Goal: Communication & Community: Answer question/provide support

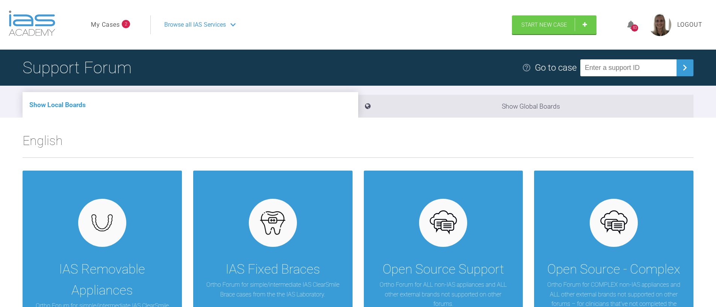
click at [121, 25] on li "My Cases 2" at bounding box center [110, 25] width 39 height 10
click at [114, 26] on link "My Cases" at bounding box center [105, 25] width 29 height 10
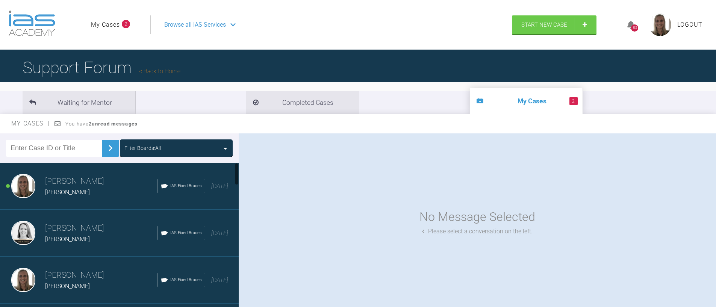
click at [65, 186] on h3 "[PERSON_NAME]" at bounding box center [101, 181] width 112 height 13
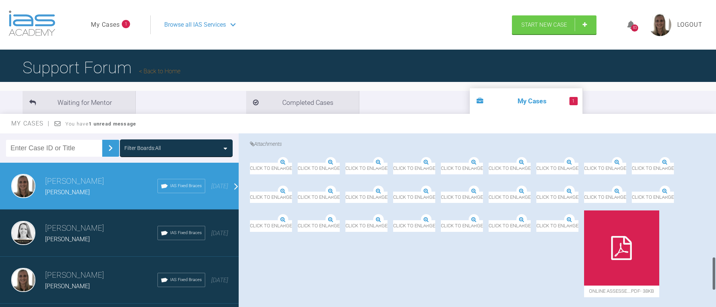
scroll to position [640, 0]
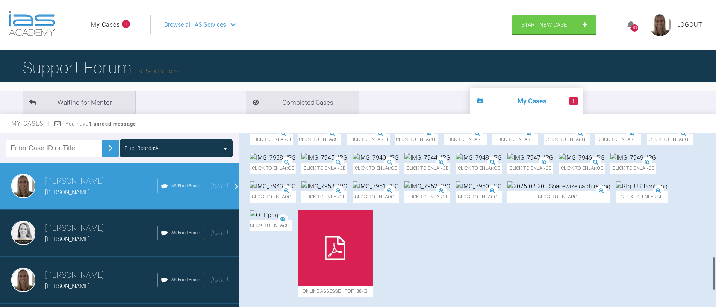
click at [278, 212] on img at bounding box center [264, 215] width 28 height 10
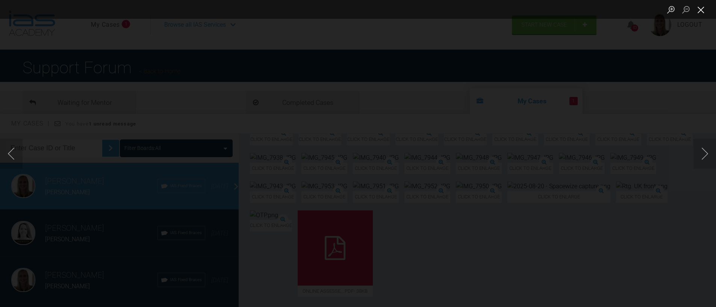
click at [704, 9] on button "Close lightbox" at bounding box center [701, 9] width 15 height 13
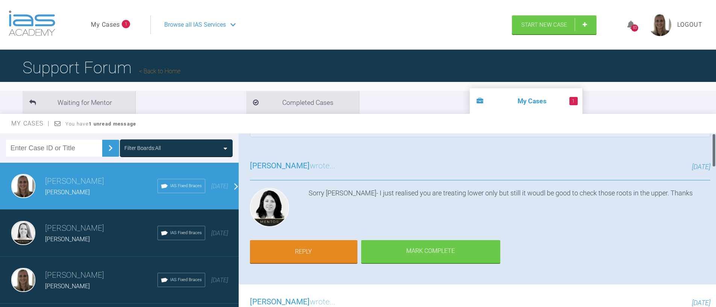
scroll to position [0, 0]
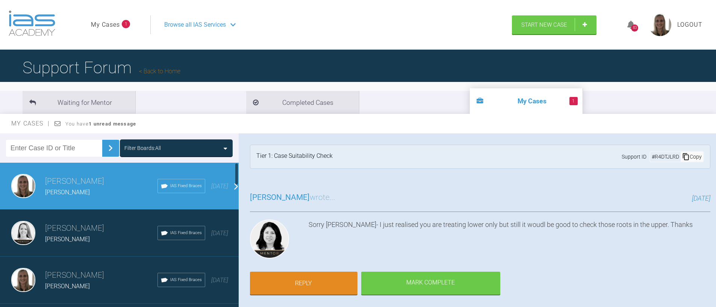
click at [89, 238] on span "[PERSON_NAME]" at bounding box center [67, 239] width 45 height 7
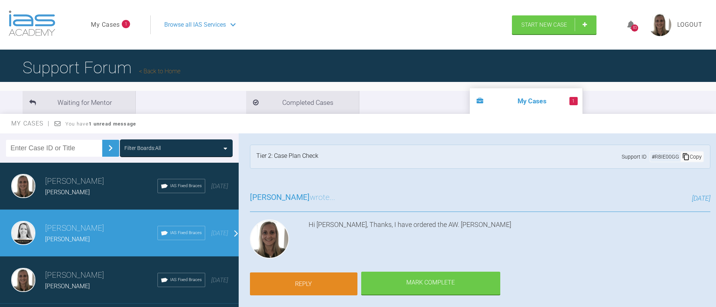
click at [314, 283] on link "Reply" at bounding box center [304, 284] width 108 height 23
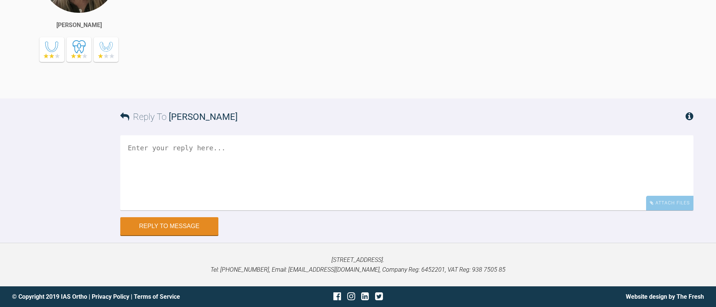
scroll to position [1138, 0]
click at [217, 159] on textarea at bounding box center [406, 173] width 573 height 75
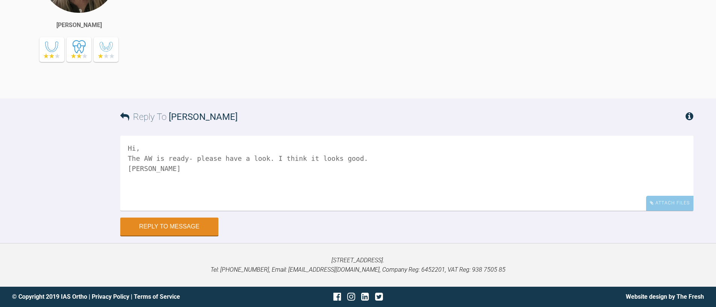
paste textarea "[URL][DOMAIN_NAME][DOMAIN_NAME]"
type textarea "Hi, The AW is ready- please have a look. I think it looks good. [PERSON_NAME] […"
click at [190, 225] on button "Reply to Message" at bounding box center [169, 227] width 98 height 18
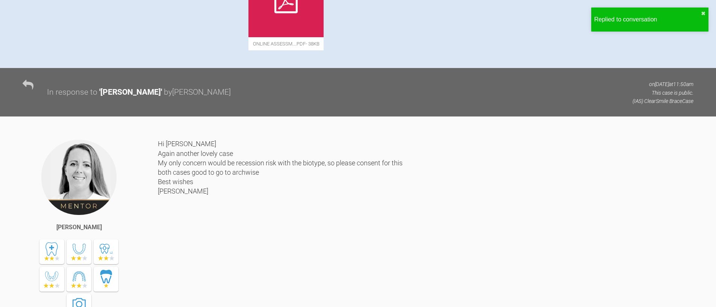
scroll to position [0, 0]
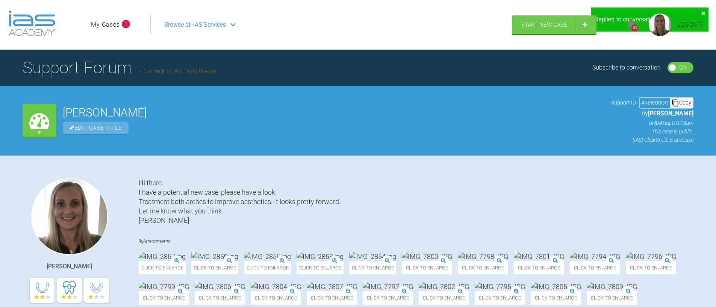
click at [111, 19] on ul "My Cases 1" at bounding box center [120, 24] width 59 height 19
click at [104, 30] on ul "My Cases 1" at bounding box center [120, 24] width 59 height 19
click at [104, 25] on link "My Cases" at bounding box center [105, 25] width 29 height 10
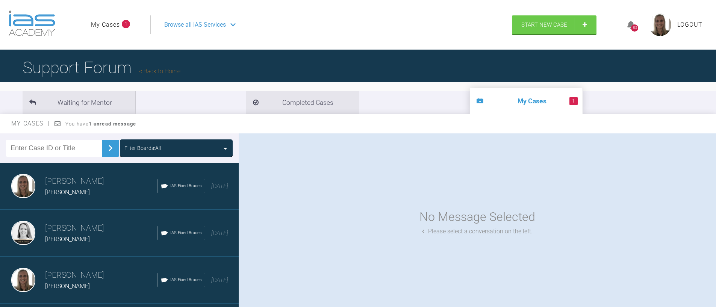
click at [74, 276] on h3 "[PERSON_NAME]" at bounding box center [101, 275] width 112 height 13
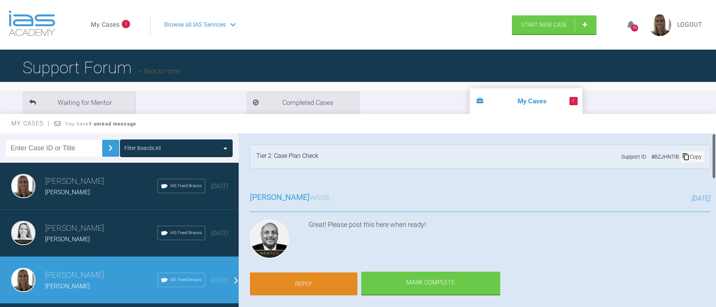
click at [304, 282] on link "Reply" at bounding box center [304, 284] width 108 height 23
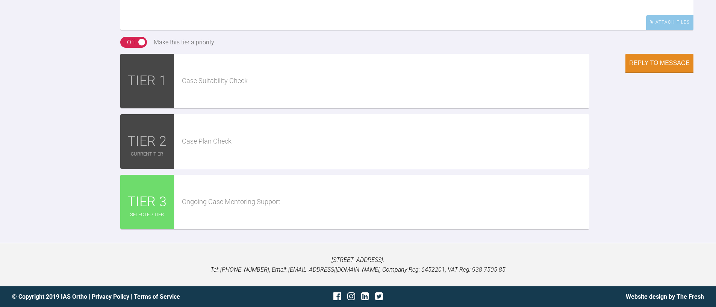
scroll to position [1560, 0]
type textarea "H"
paste textarea "[URL][DOMAIN_NAME][DOMAIN_NAME]"
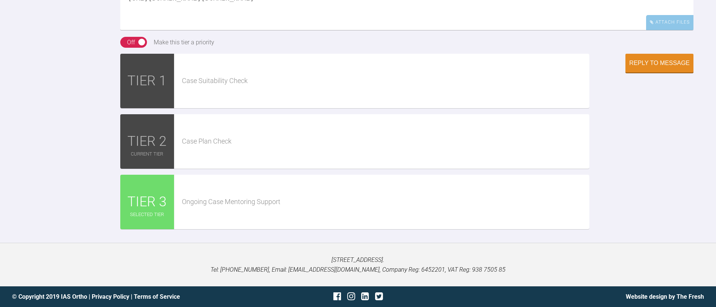
scroll to position [1532, 0]
type textarea "Hi Pinks, Here's the AW. I think it looks good - please let me know what you th…"
click at [647, 67] on div "Reply to Message" at bounding box center [659, 64] width 61 height 7
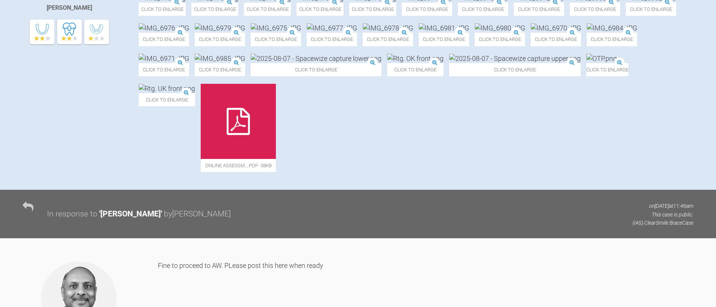
scroll to position [0, 0]
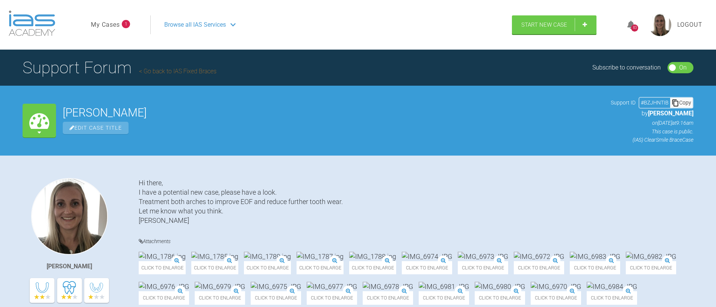
click at [95, 22] on link "My Cases" at bounding box center [105, 25] width 29 height 10
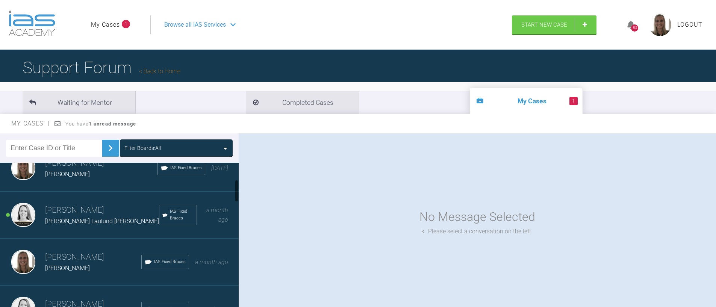
scroll to position [112, 0]
click at [61, 263] on div "[PERSON_NAME]" at bounding box center [93, 268] width 96 height 10
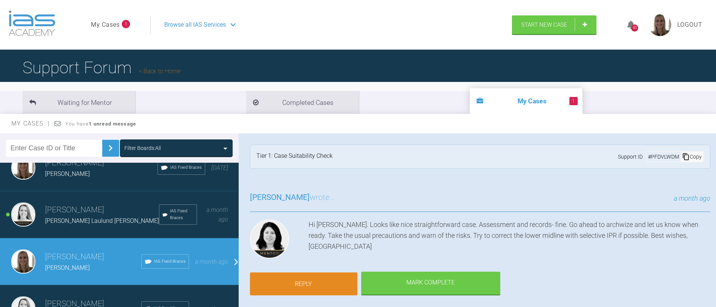
click at [313, 282] on link "Reply" at bounding box center [304, 284] width 108 height 23
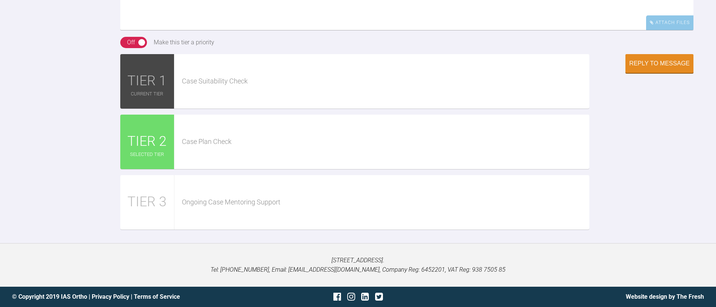
scroll to position [1001, 0]
paste textarea "[URL][DOMAIN_NAME][DOMAIN_NAME]"
type textarea "Hi [PERSON_NAME], Here's the AW, let me know what you think. I think it looks g…"
click at [651, 74] on button "Reply to Message" at bounding box center [659, 64] width 68 height 19
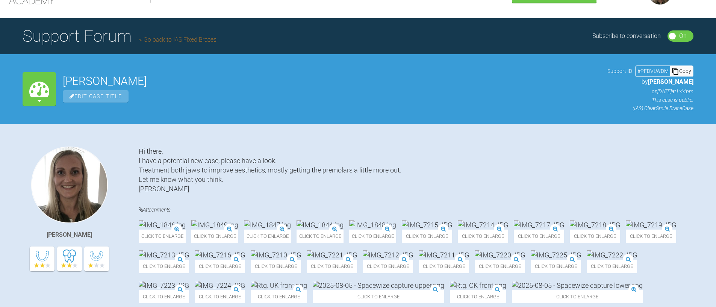
scroll to position [0, 0]
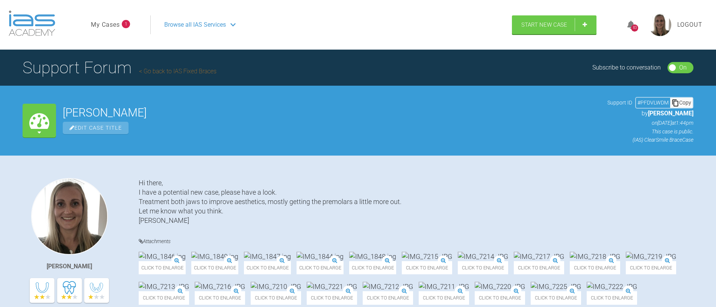
click at [98, 26] on link "My Cases" at bounding box center [105, 25] width 29 height 10
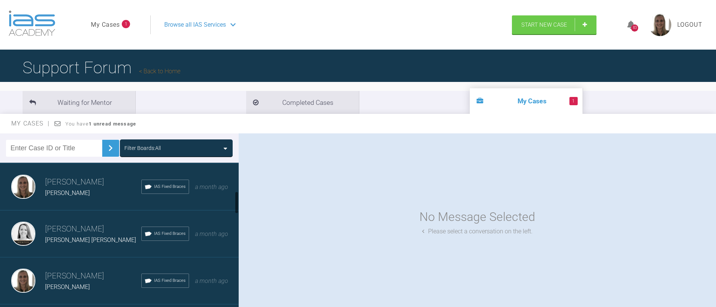
click at [79, 238] on span "[PERSON_NAME] [PERSON_NAME]" at bounding box center [90, 239] width 91 height 7
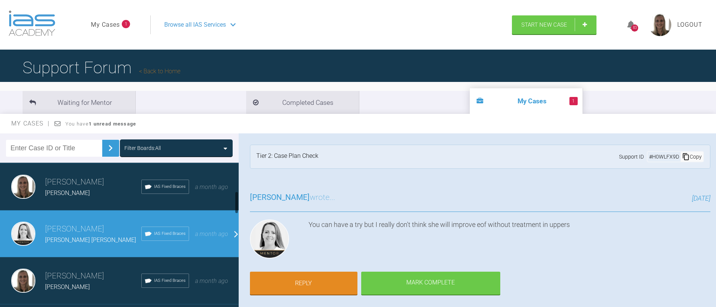
scroll to position [188, 0]
